Goal: Task Accomplishment & Management: Use online tool/utility

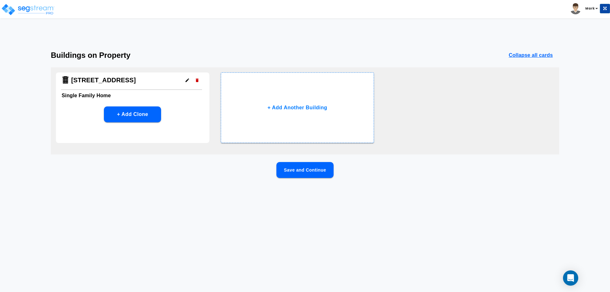
click at [456, 191] on div "Save and Continue" at bounding box center [305, 180] width 509 height 36
click at [303, 173] on button "Save and Continue" at bounding box center [305, 170] width 57 height 16
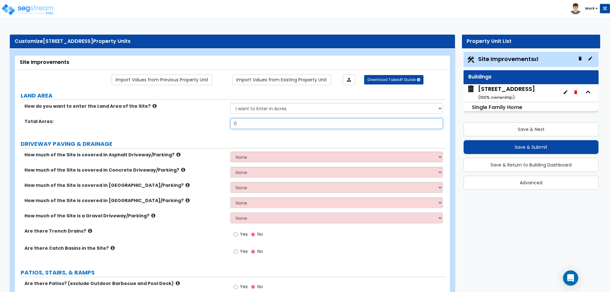
click at [255, 125] on input "0" at bounding box center [337, 123] width 212 height 11
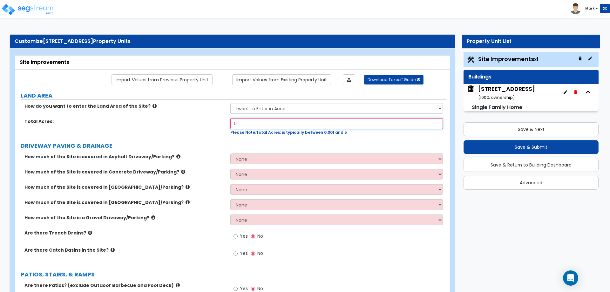
click at [285, 122] on input "0" at bounding box center [337, 123] width 212 height 11
type input "0.3"
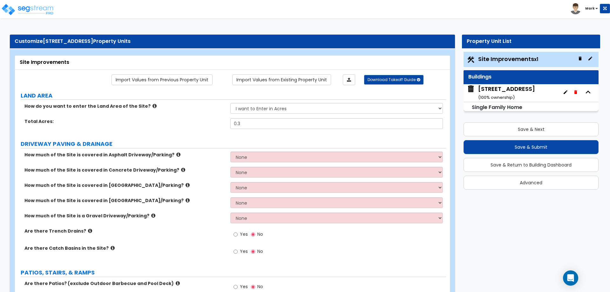
click at [521, 93] on div "1104 Lynmoor Dr ( 100 % ownership)" at bounding box center [507, 93] width 57 height 16
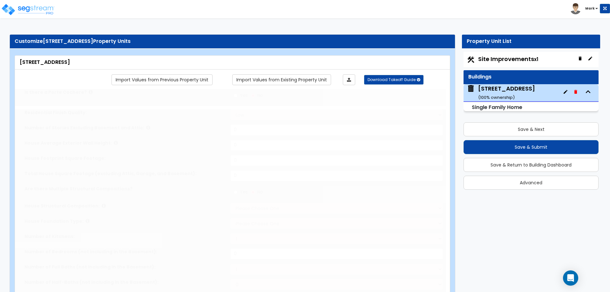
type input "1"
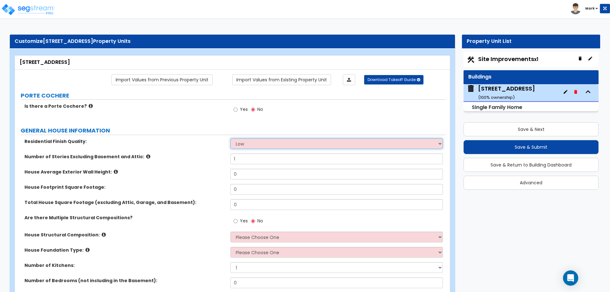
click at [264, 144] on select "Low Average High" at bounding box center [337, 143] width 212 height 11
select select "1"
click at [231, 138] on select "Low Average High" at bounding box center [337, 143] width 212 height 11
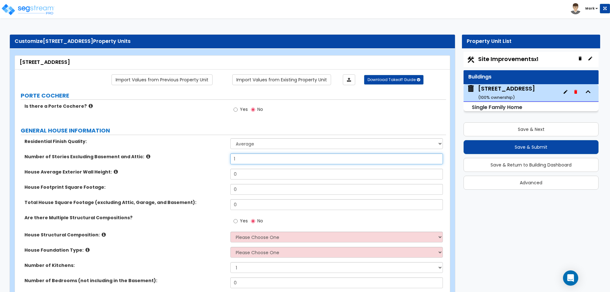
click at [251, 161] on input "1" at bounding box center [337, 159] width 212 height 11
click at [248, 177] on input "0" at bounding box center [337, 174] width 212 height 11
type input "12"
click at [248, 194] on input "0" at bounding box center [337, 189] width 212 height 11
type input "2,000"
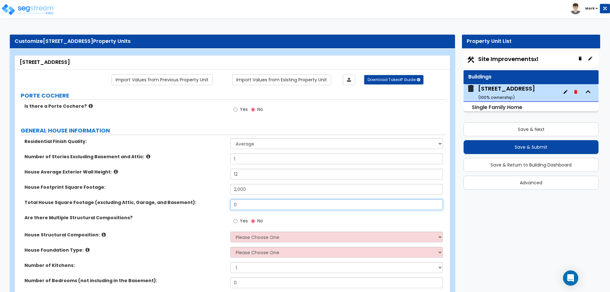
click at [256, 207] on input "0" at bounding box center [337, 204] width 212 height 11
type input "2,000"
click at [204, 175] on label "House Average Exterior Wall Height:" at bounding box center [124, 172] width 201 height 6
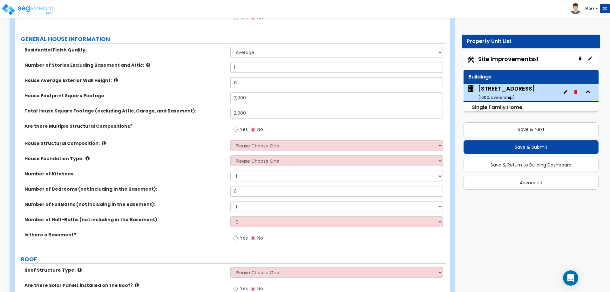
scroll to position [95, 0]
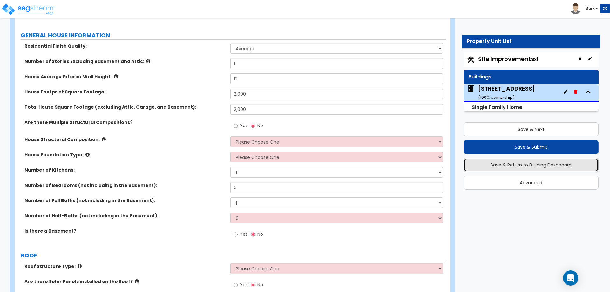
click at [537, 163] on button "Save & Return to Building Dashboard" at bounding box center [531, 165] width 135 height 14
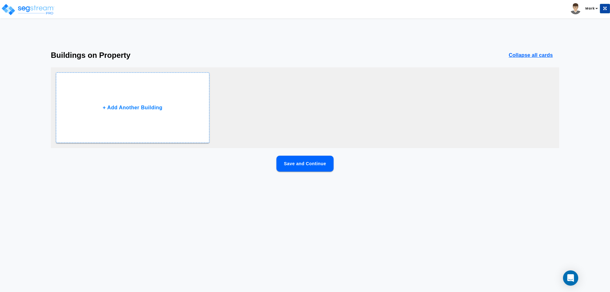
scroll to position [0, 0]
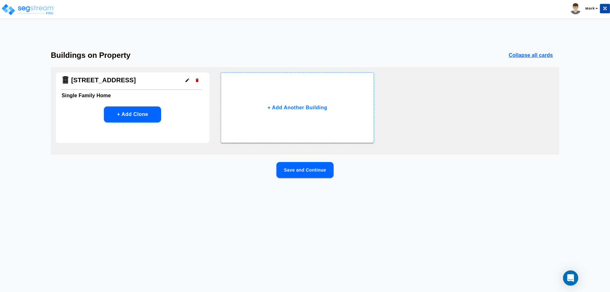
click at [242, 206] on html "Toggle navigation Mark x" at bounding box center [305, 103] width 610 height 206
click at [28, 10] on img at bounding box center [28, 9] width 54 height 13
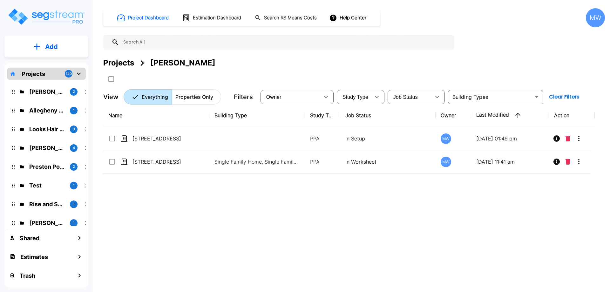
click at [79, 75] on icon "mailbox folders" at bounding box center [79, 74] width 8 height 8
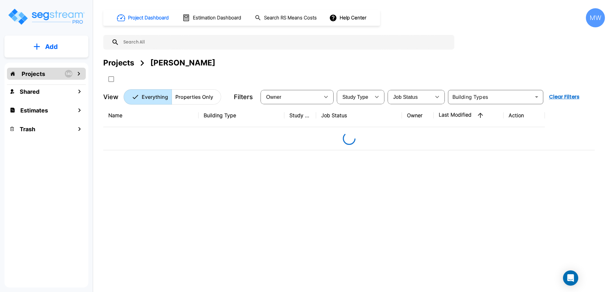
click at [51, 47] on p "Add" at bounding box center [51, 47] width 13 height 10
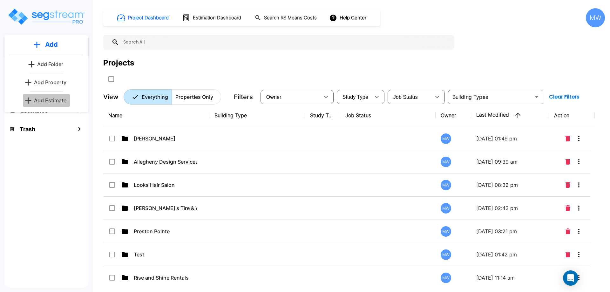
click at [52, 98] on p "Add Estimate" at bounding box center [50, 101] width 32 height 8
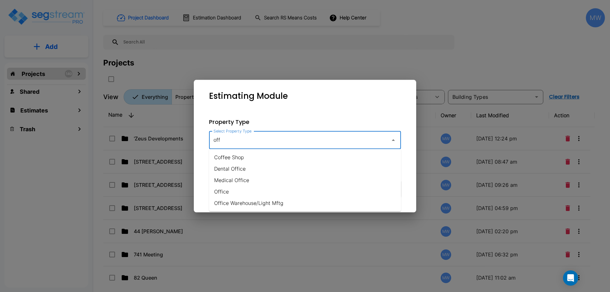
click at [258, 204] on li "Office Warehouse/Light Mftg" at bounding box center [305, 202] width 192 height 11
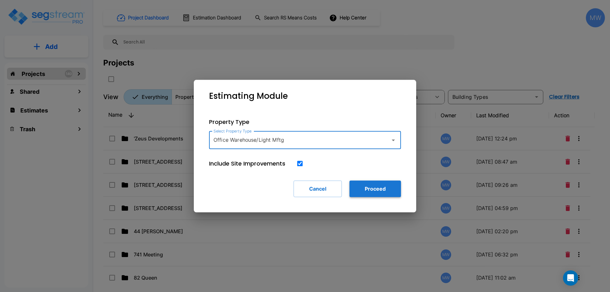
type input "Office Warehouse/Light Mftg"
click at [362, 188] on button "Proceed" at bounding box center [376, 189] width 52 height 17
